Goal: Obtain resource: Download file/media

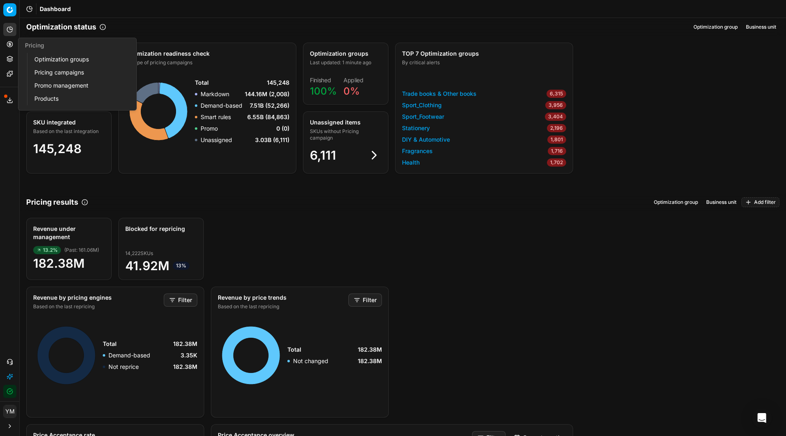
click at [54, 61] on link "Optimization groups" at bounding box center [78, 59] width 95 height 11
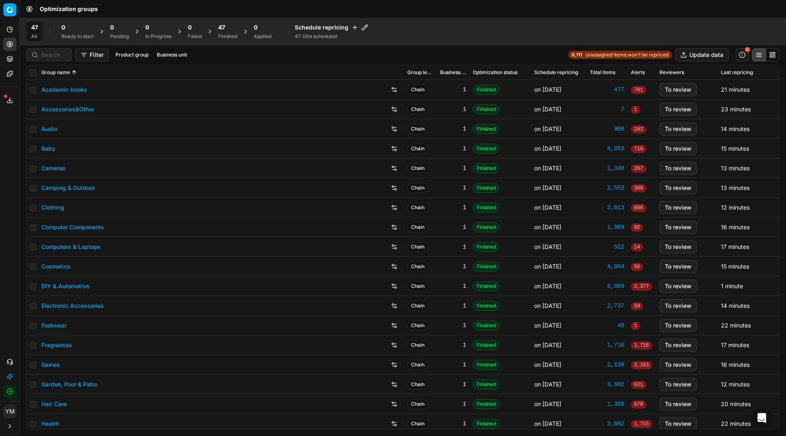
click at [233, 27] on div "47" at bounding box center [227, 27] width 19 height 8
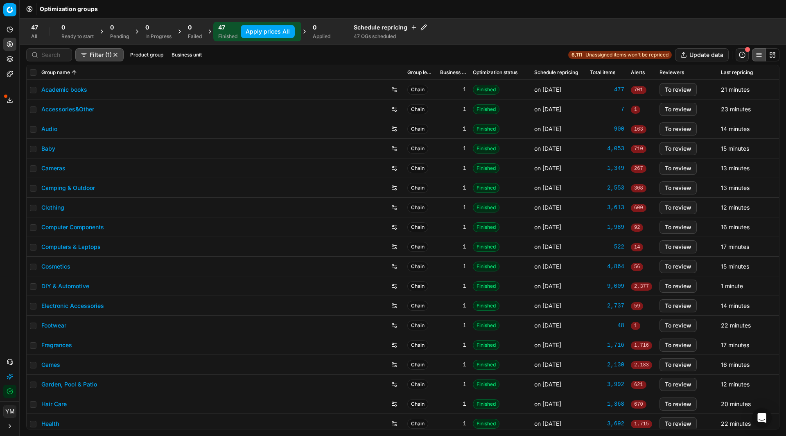
click at [260, 35] on button "Apply prices All" at bounding box center [268, 31] width 54 height 13
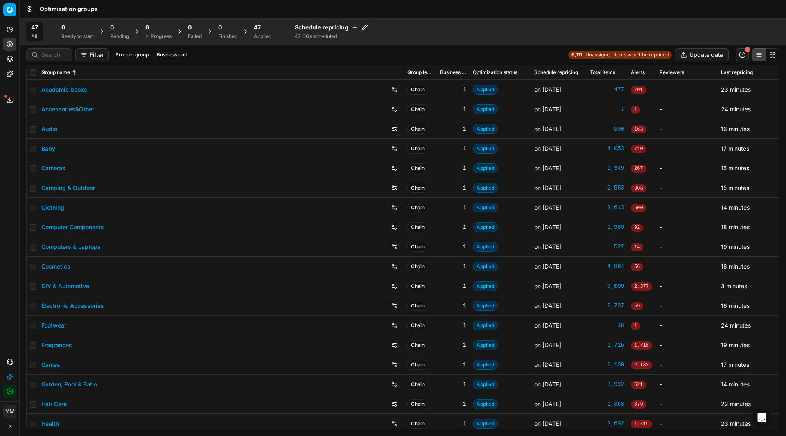
click at [265, 29] on div "47" at bounding box center [263, 27] width 18 height 8
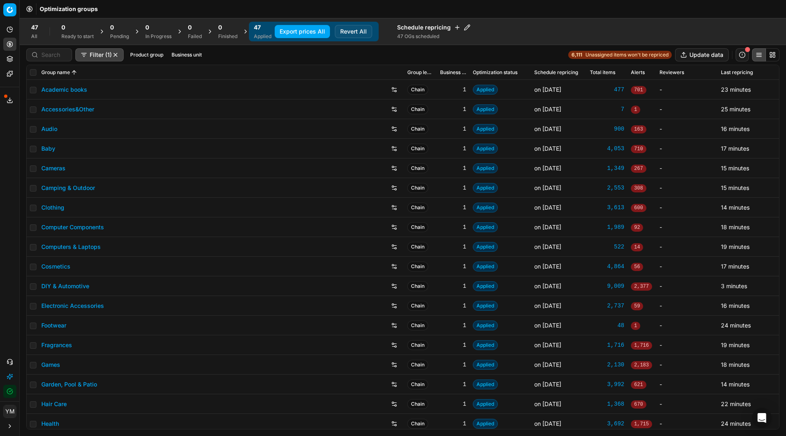
click at [317, 25] on button "Export prices All" at bounding box center [302, 31] width 55 height 13
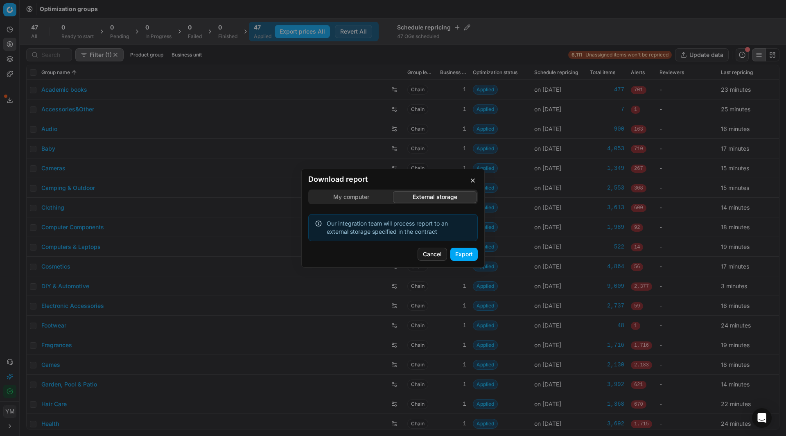
click at [417, 153] on div "Download report My computer External storage Our integration team will process …" at bounding box center [393, 218] width 786 height 436
click at [456, 258] on button "Export" at bounding box center [464, 254] width 27 height 13
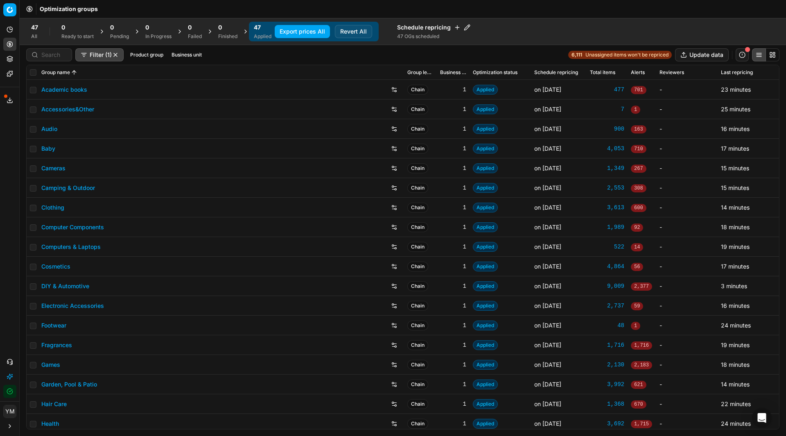
click at [525, 14] on div "Optimization groups" at bounding box center [403, 9] width 767 height 18
